Goal: Transaction & Acquisition: Obtain resource

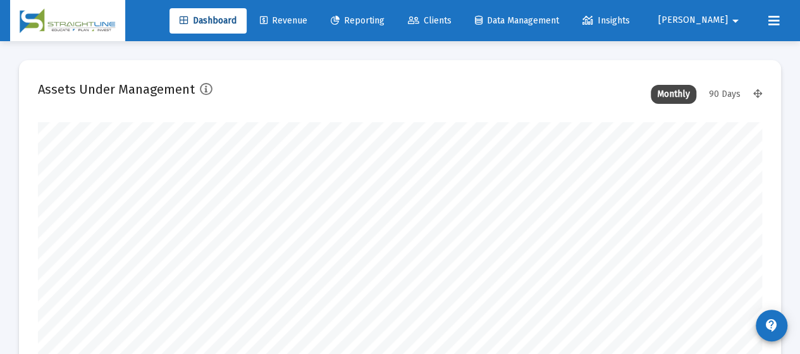
scroll to position [253, 388]
click at [385, 22] on span "Reporting" at bounding box center [358, 20] width 54 height 11
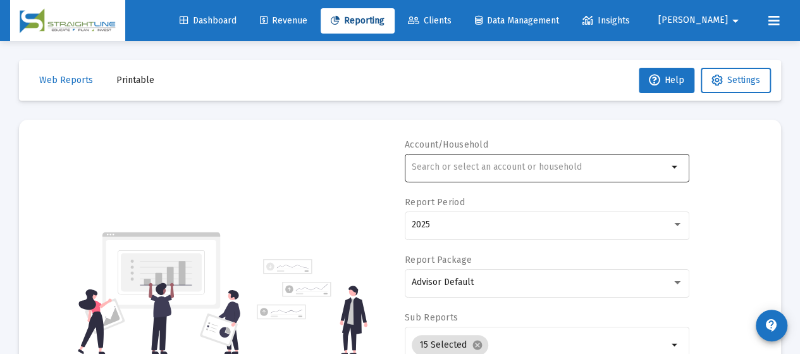
click at [536, 175] on div at bounding box center [540, 166] width 256 height 31
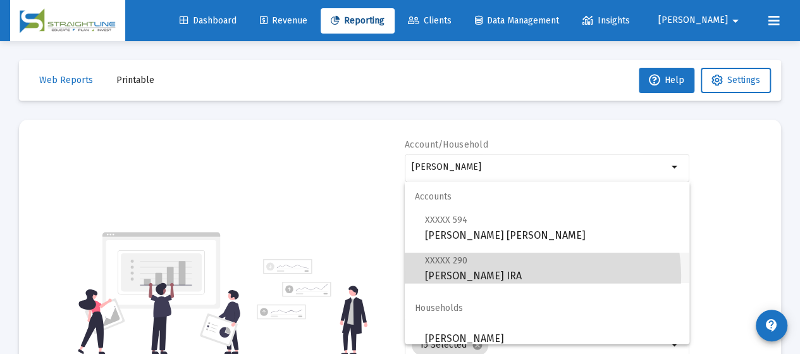
click at [517, 276] on span "XXXXX 290 [PERSON_NAME] IRA" at bounding box center [552, 267] width 254 height 31
type input "[PERSON_NAME] IRA"
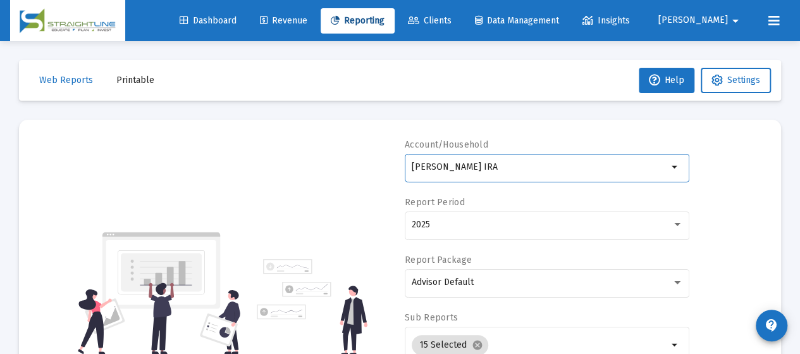
scroll to position [63, 0]
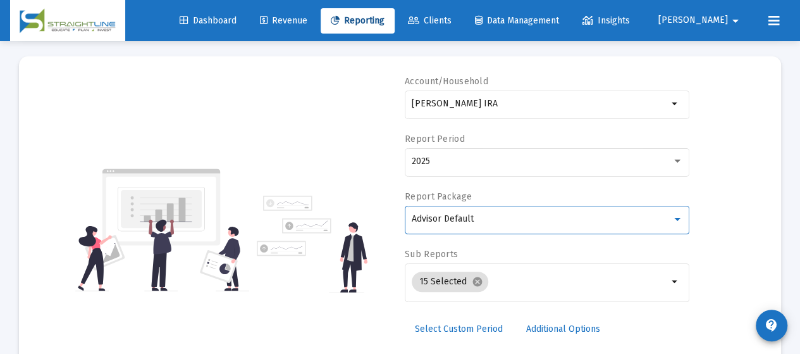
click at [492, 221] on div "Advisor Default" at bounding box center [542, 219] width 260 height 10
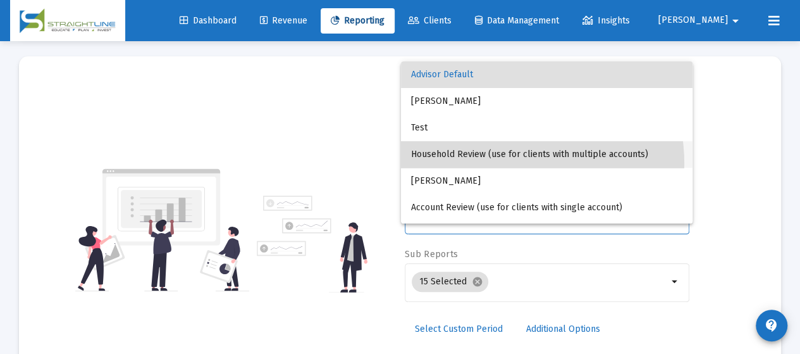
click at [499, 164] on span "Household Review (use for clients with multiple accounts)" at bounding box center [546, 154] width 271 height 27
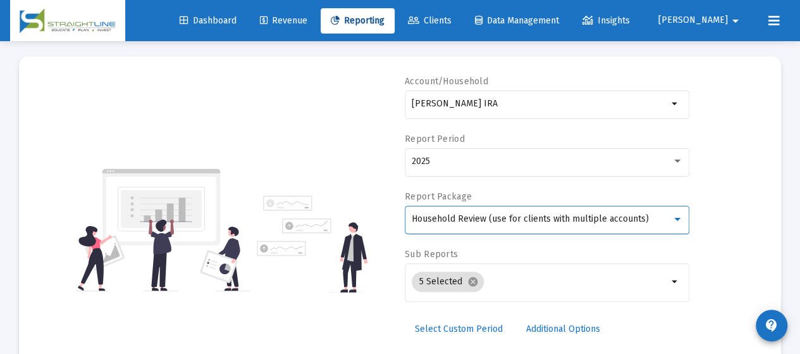
click at [507, 221] on span "Household Review (use for clients with multiple accounts)" at bounding box center [530, 218] width 237 height 11
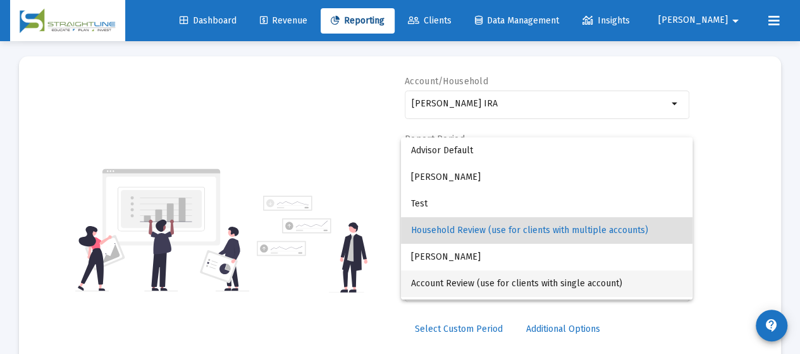
scroll to position [12, 0]
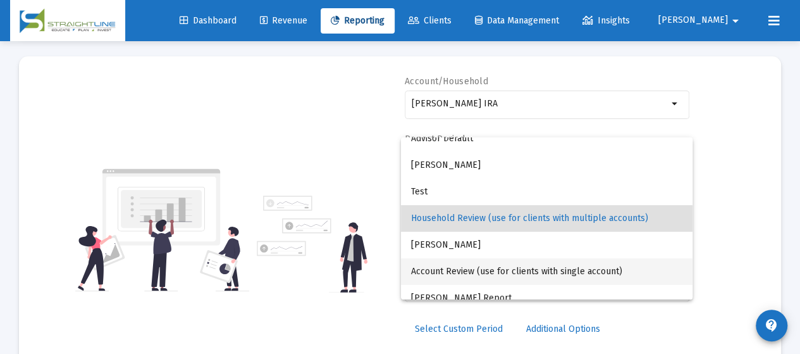
click at [521, 276] on span "Account Review (use for clients with single account)" at bounding box center [546, 271] width 271 height 27
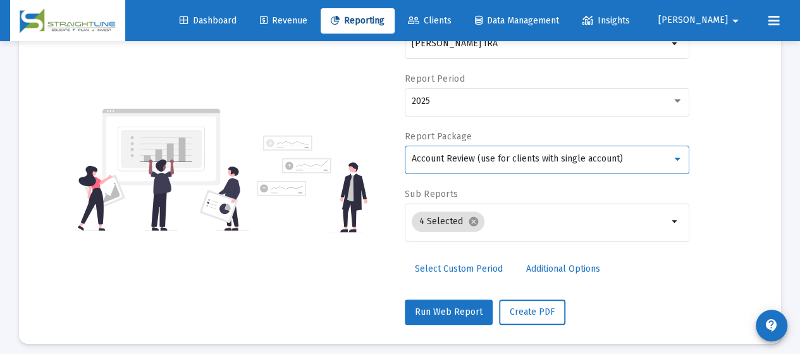
scroll to position [130, 0]
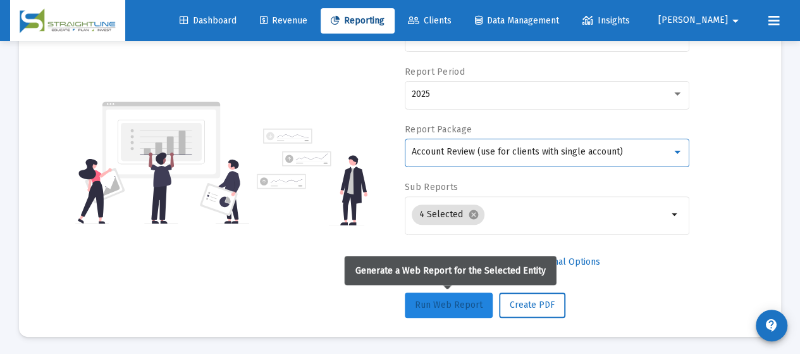
click at [447, 304] on span "Run Web Report" at bounding box center [449, 304] width 68 height 11
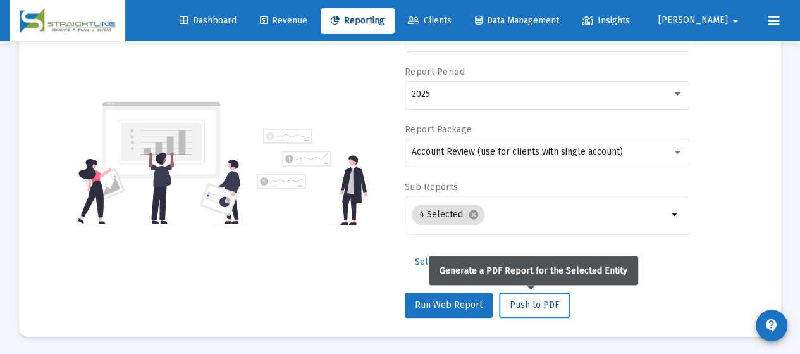
click at [535, 305] on span "Push to PDF" at bounding box center [534, 304] width 49 height 11
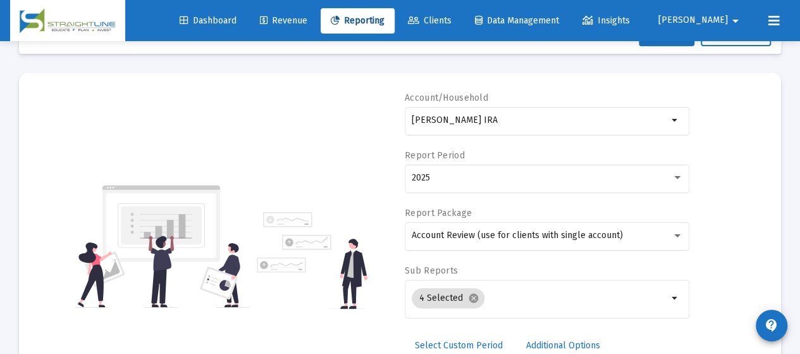
scroll to position [0, 0]
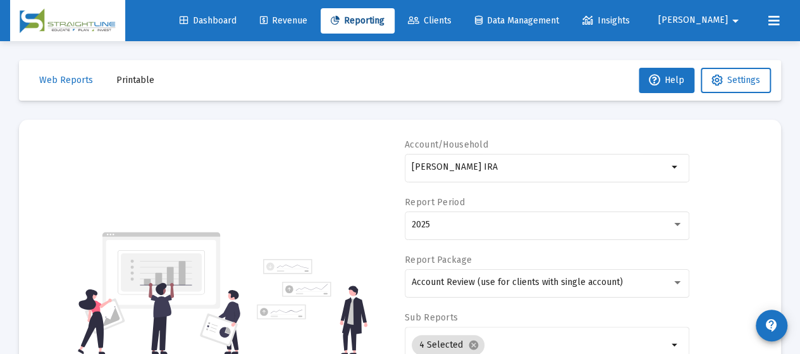
click at [137, 80] on span "Printable" at bounding box center [135, 80] width 38 height 11
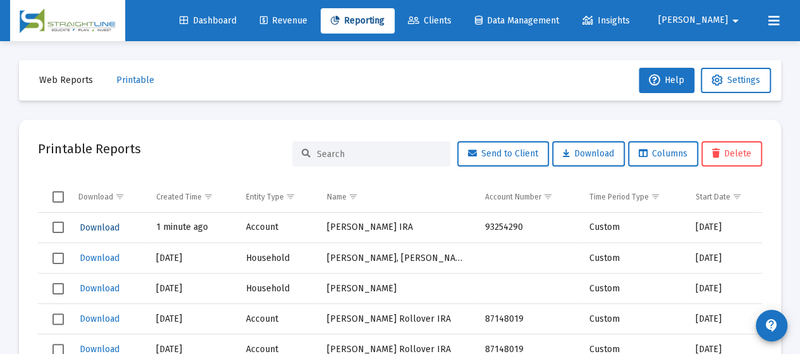
click at [109, 231] on span "Download" at bounding box center [100, 227] width 40 height 11
